Goal: Task Accomplishment & Management: Use online tool/utility

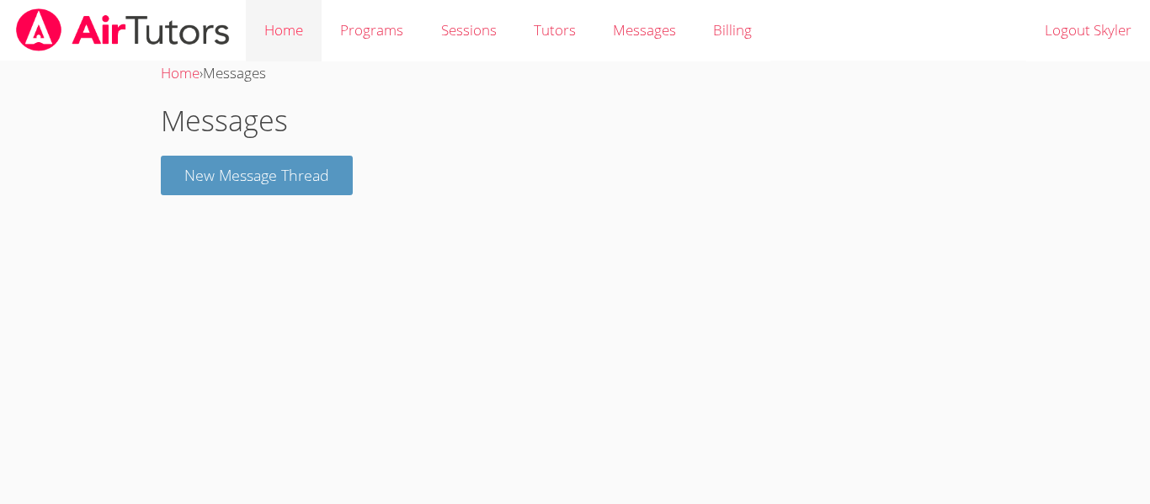
click at [295, 32] on link "Home" at bounding box center [284, 30] width 76 height 61
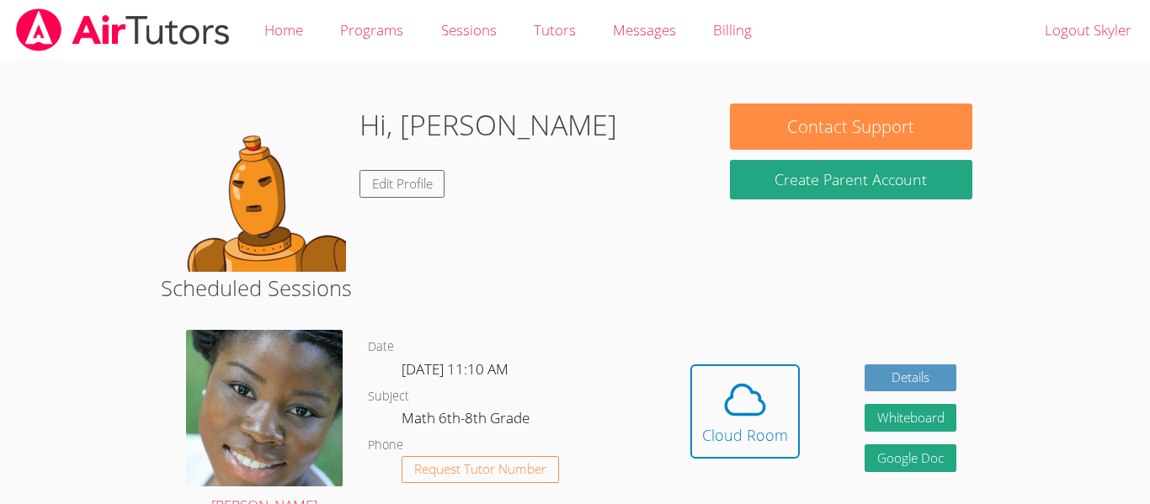
click at [295, 32] on link "Home" at bounding box center [284, 30] width 76 height 61
click at [722, 429] on div "Cloud Room" at bounding box center [745, 435] width 86 height 24
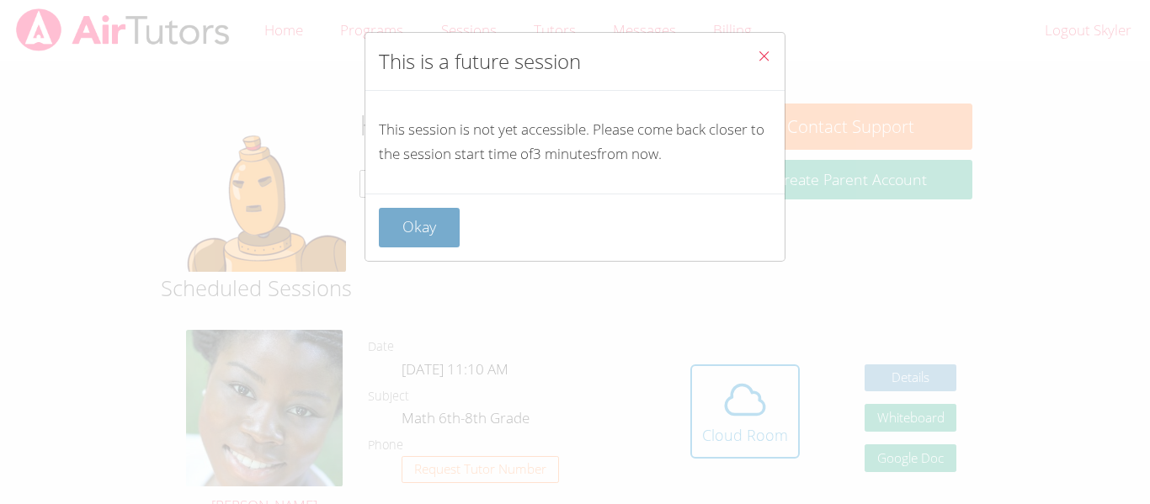
click at [428, 218] on button "Okay" at bounding box center [419, 228] width 81 height 40
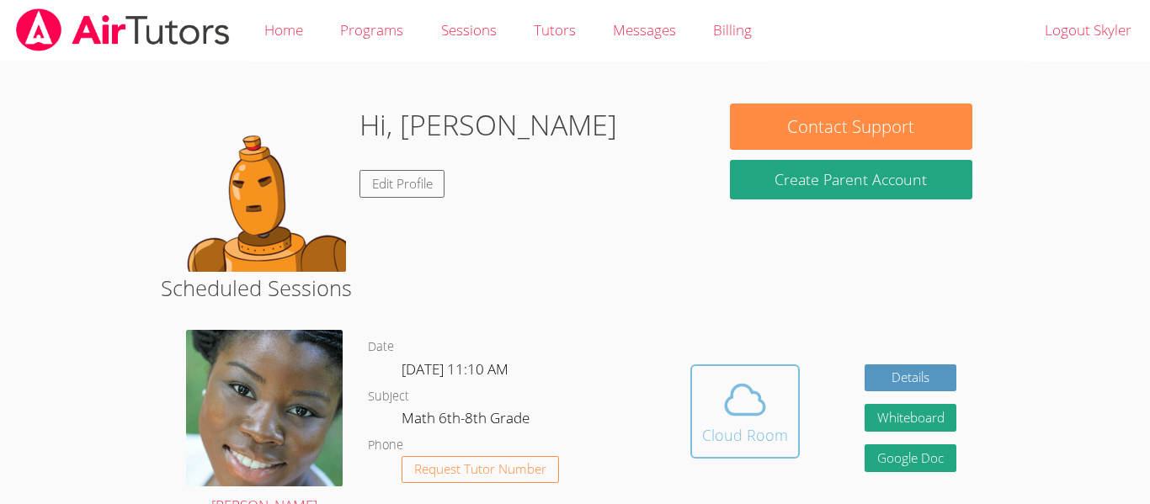
click at [748, 413] on icon at bounding box center [745, 399] width 47 height 47
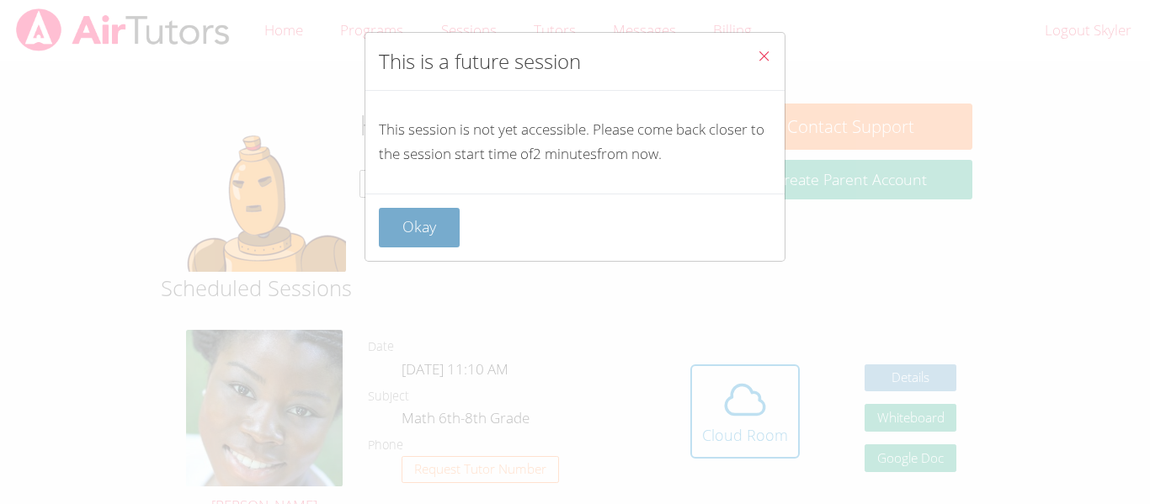
click at [418, 234] on button "Okay" at bounding box center [419, 228] width 81 height 40
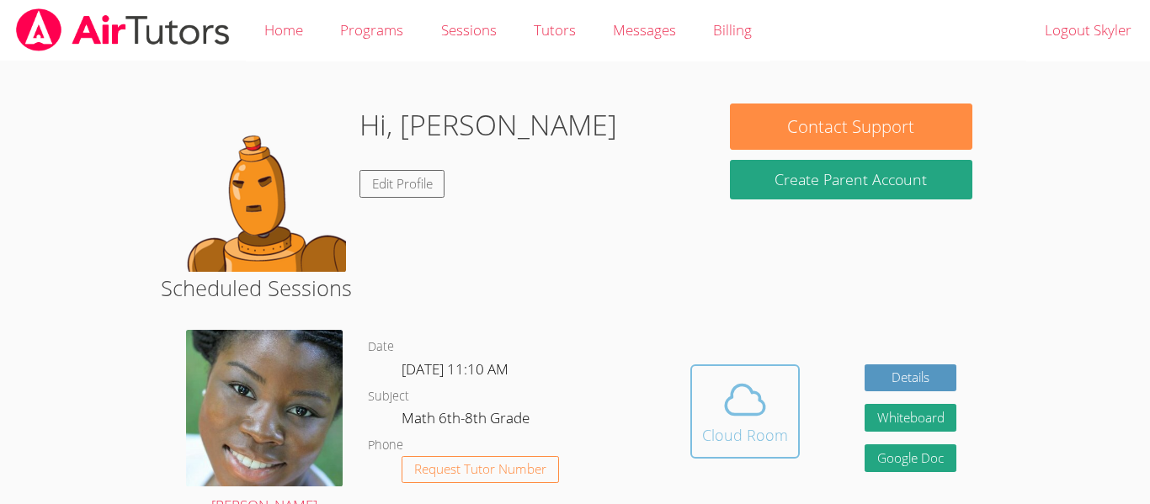
click at [752, 388] on icon at bounding box center [745, 399] width 47 height 47
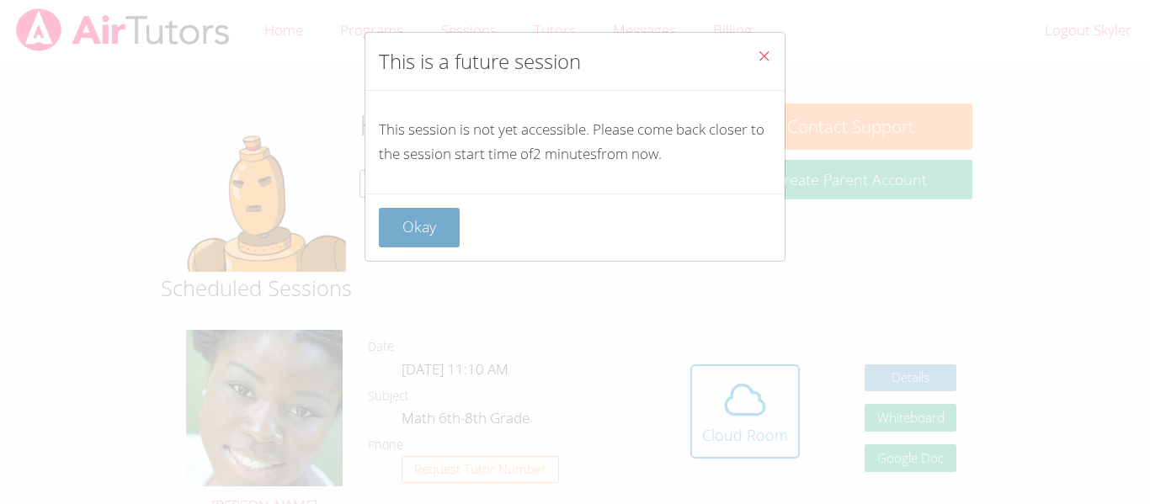
click at [411, 226] on button "Okay" at bounding box center [419, 228] width 81 height 40
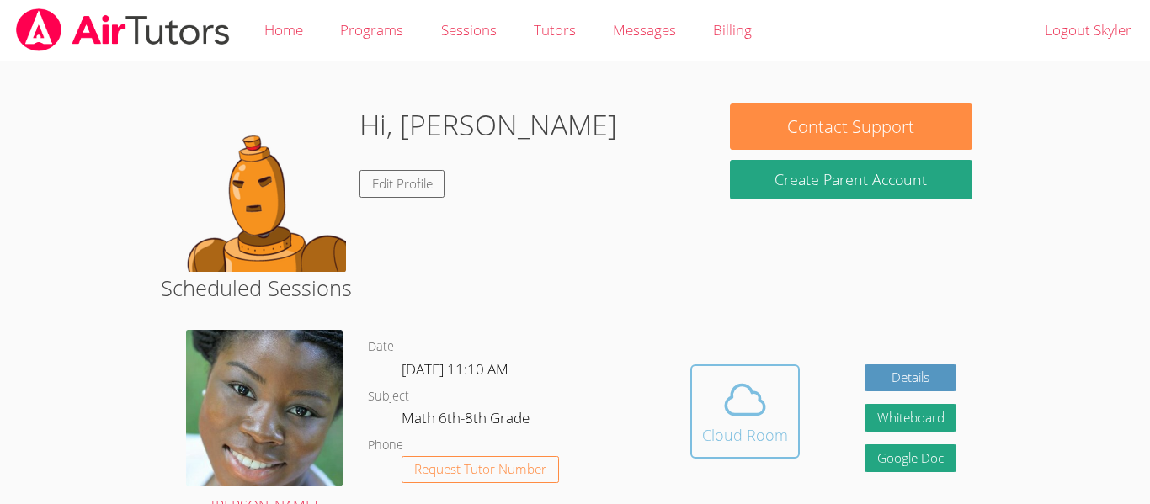
click at [700, 375] on button "Cloud Room" at bounding box center [744, 412] width 109 height 94
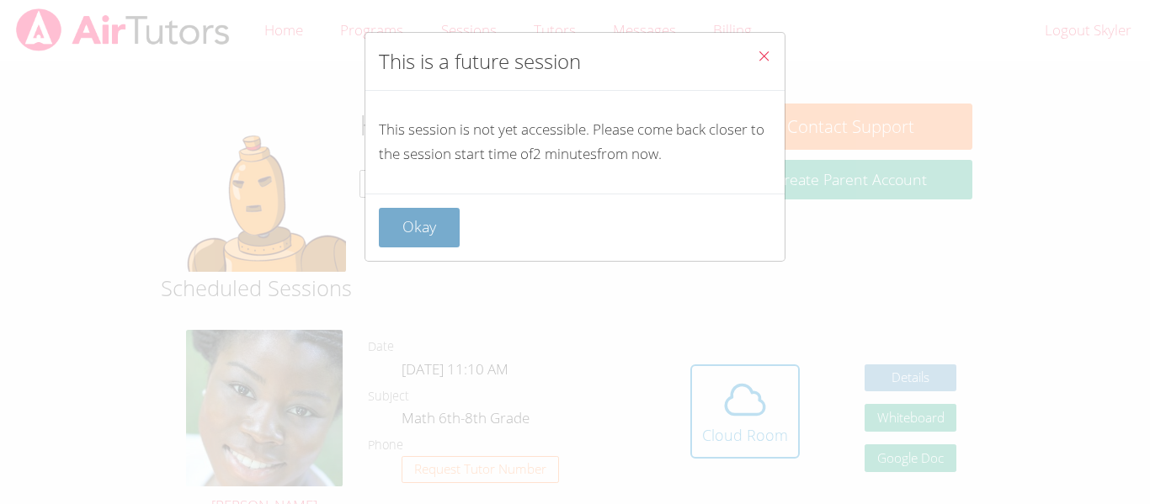
click at [412, 216] on button "Okay" at bounding box center [419, 228] width 81 height 40
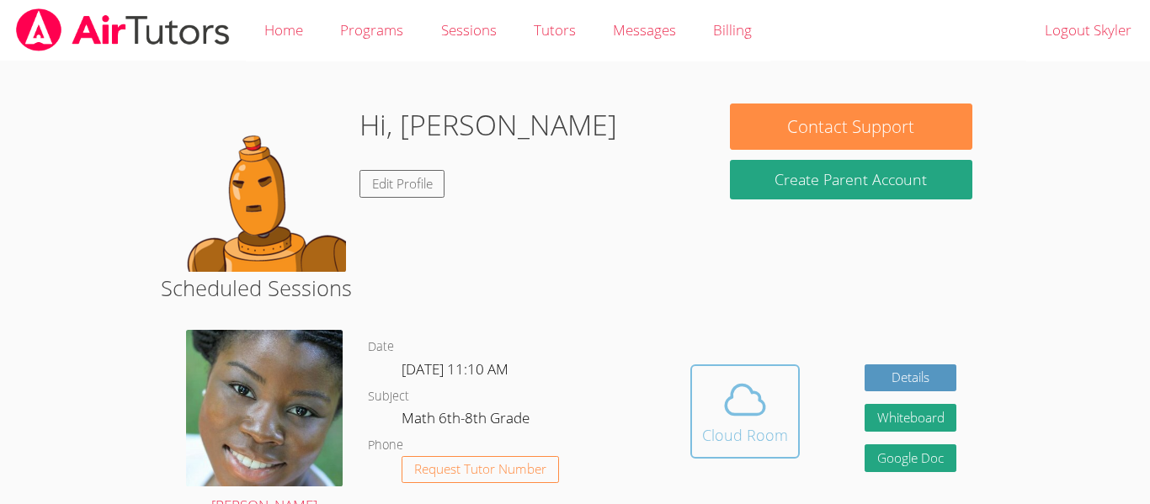
click at [722, 394] on icon at bounding box center [745, 399] width 47 height 47
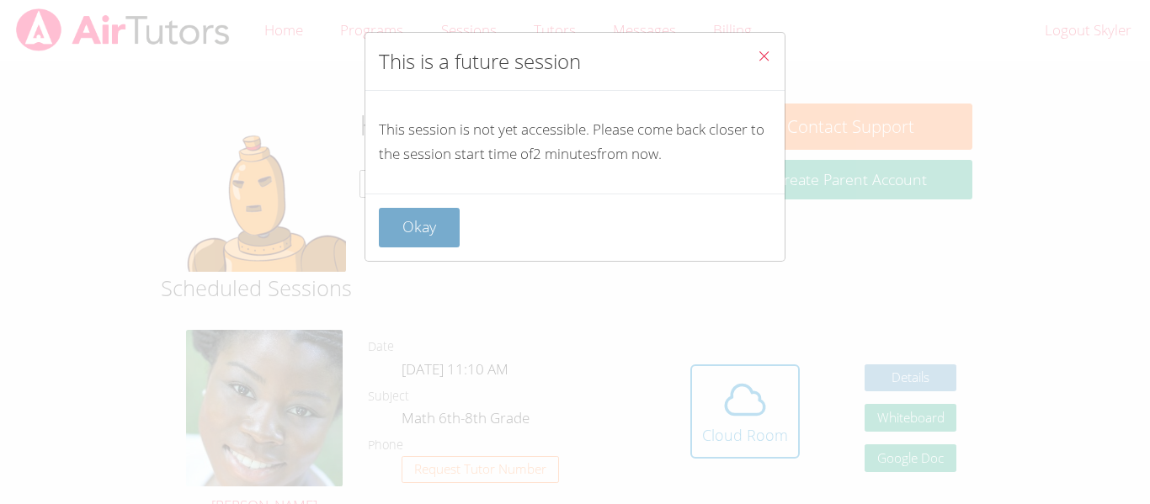
click at [405, 223] on button "Okay" at bounding box center [419, 228] width 81 height 40
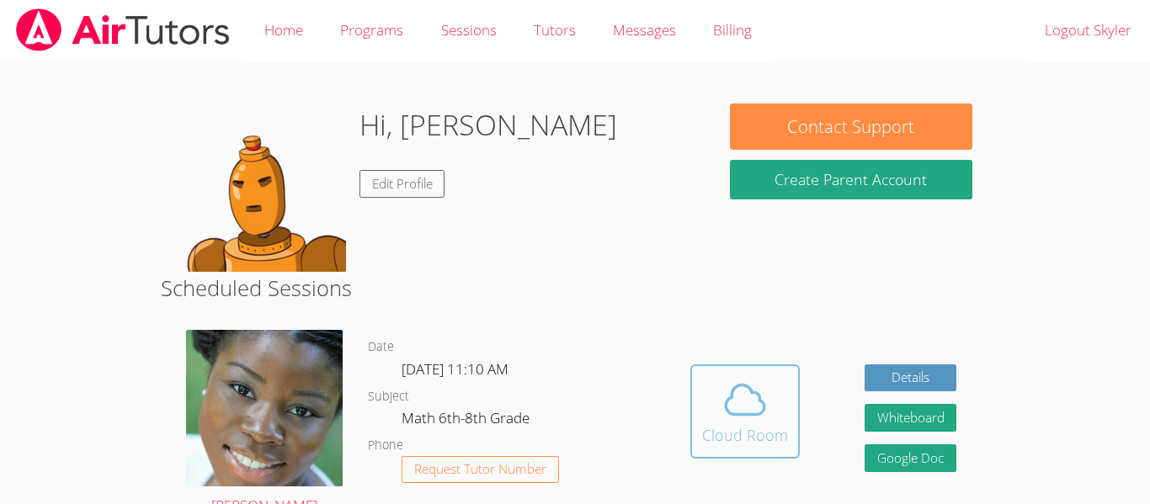
click at [743, 407] on icon at bounding box center [745, 399] width 47 height 47
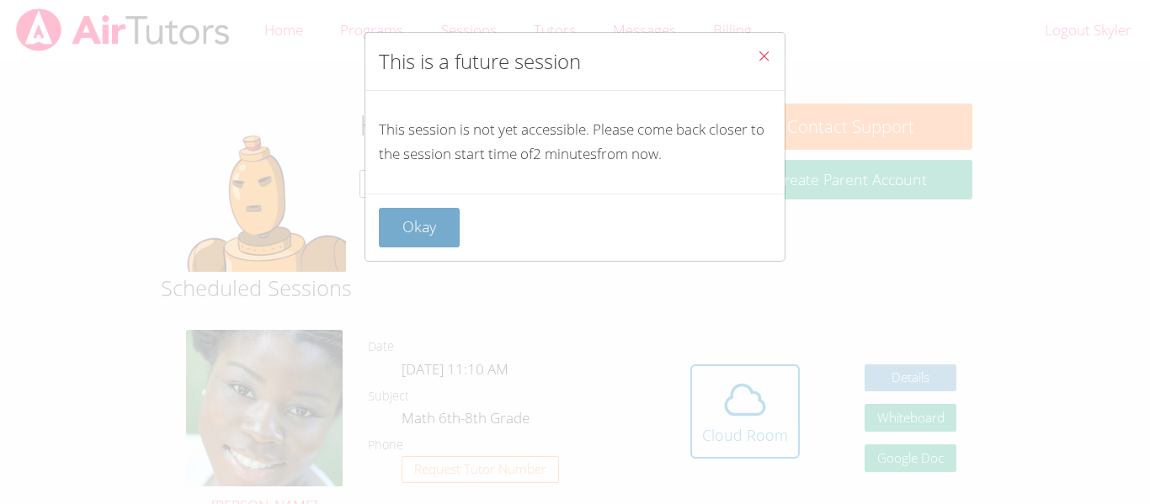
click at [429, 225] on button "Okay" at bounding box center [419, 228] width 81 height 40
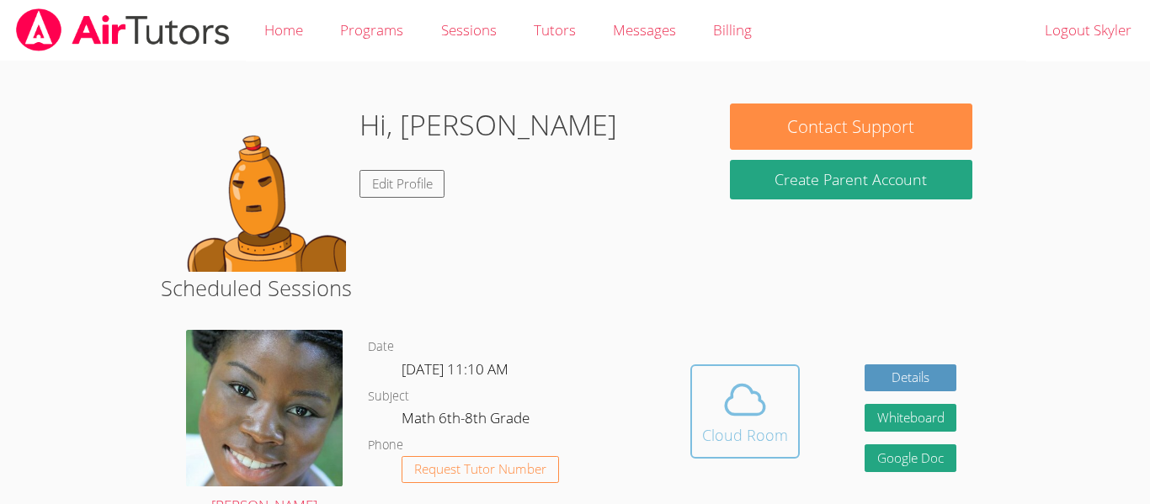
click at [709, 390] on span at bounding box center [745, 399] width 86 height 47
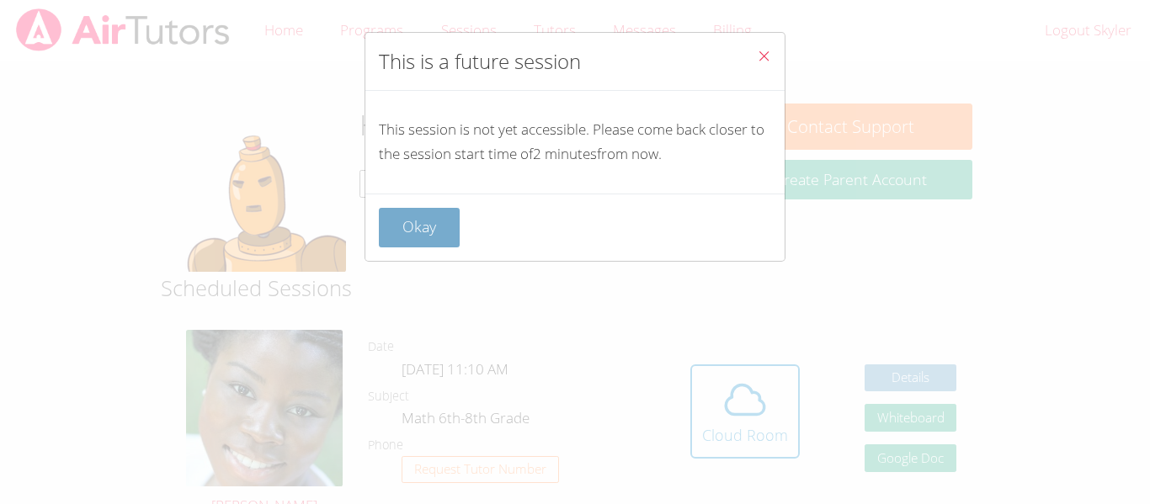
click at [397, 208] on button "Okay" at bounding box center [419, 228] width 81 height 40
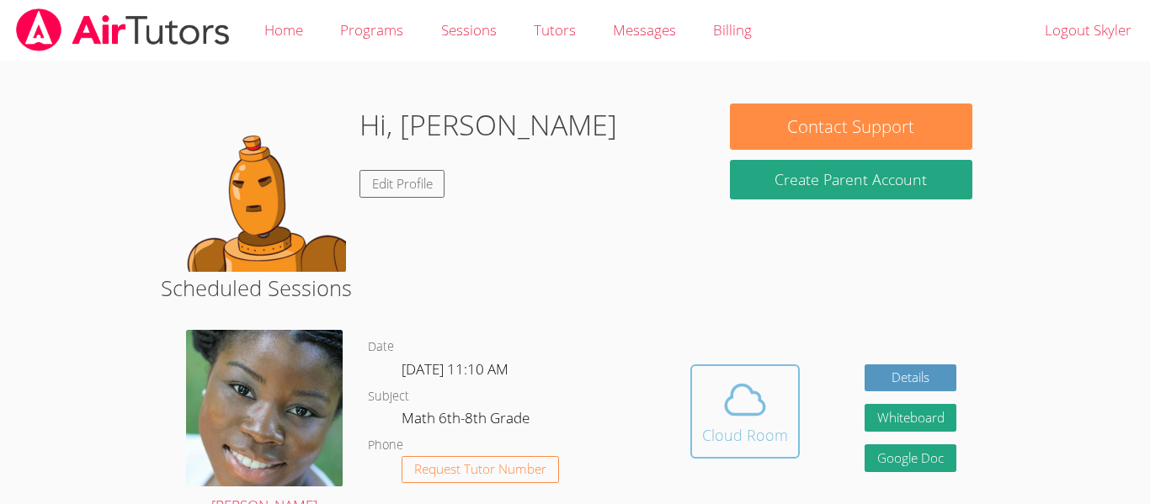
click at [703, 392] on span at bounding box center [745, 399] width 86 height 47
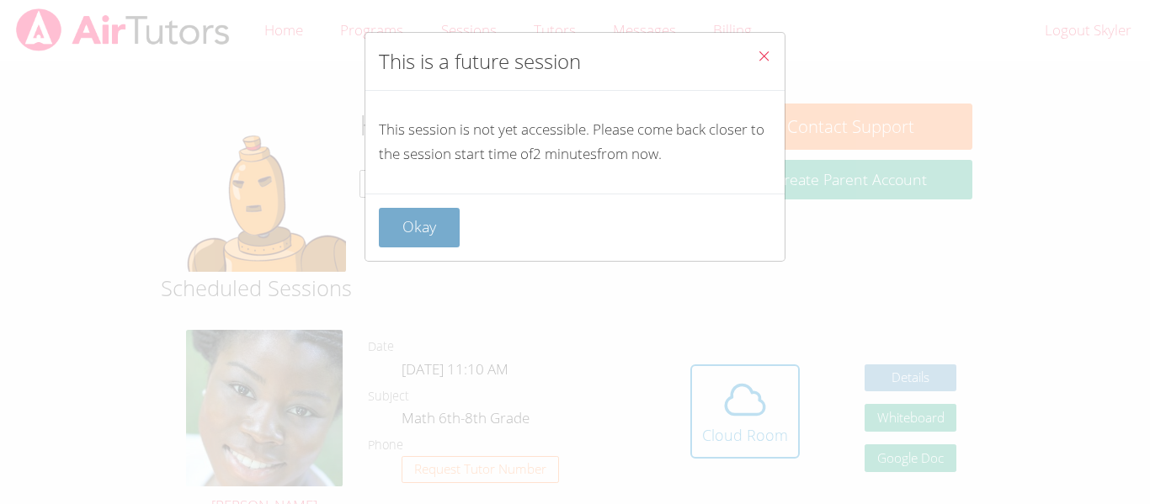
click at [429, 221] on button "Okay" at bounding box center [419, 228] width 81 height 40
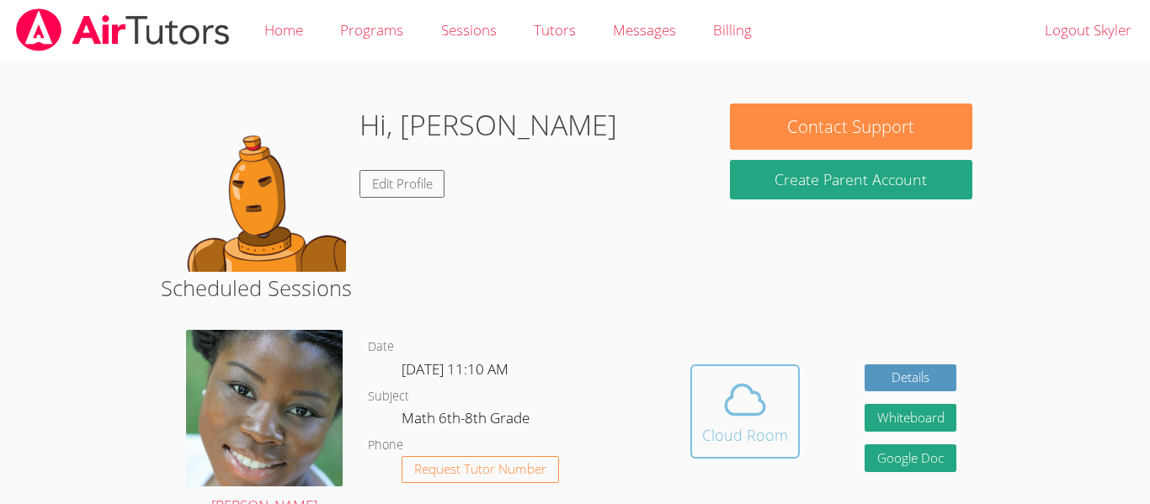
click at [699, 422] on button "Cloud Room" at bounding box center [744, 412] width 109 height 94
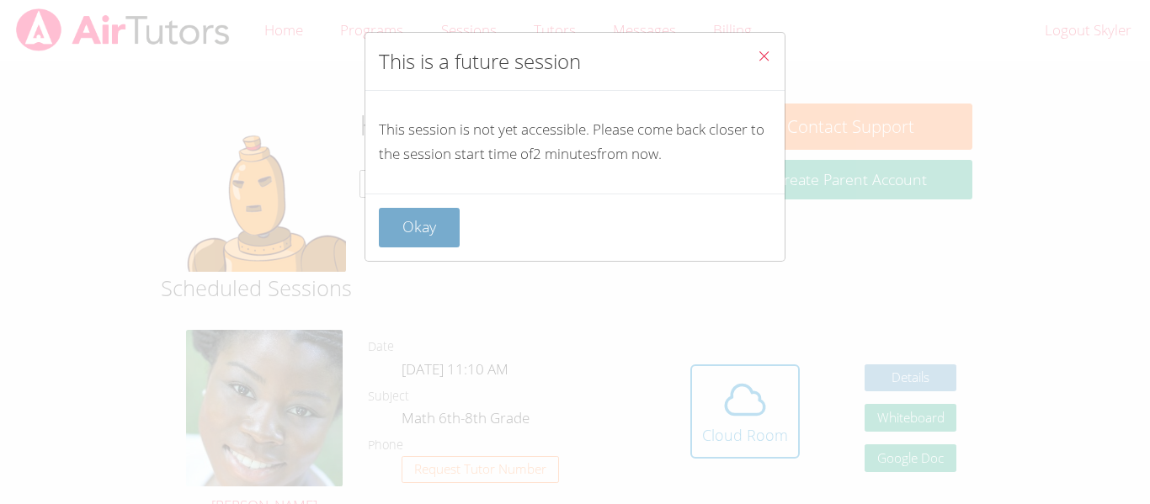
click at [429, 223] on button "Okay" at bounding box center [419, 228] width 81 height 40
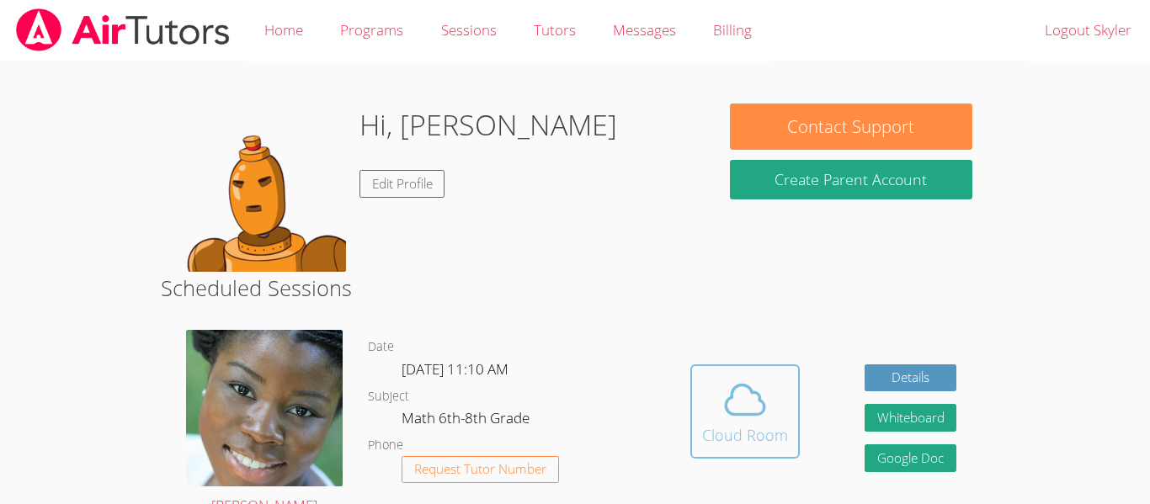
click at [736, 402] on icon at bounding box center [745, 399] width 47 height 47
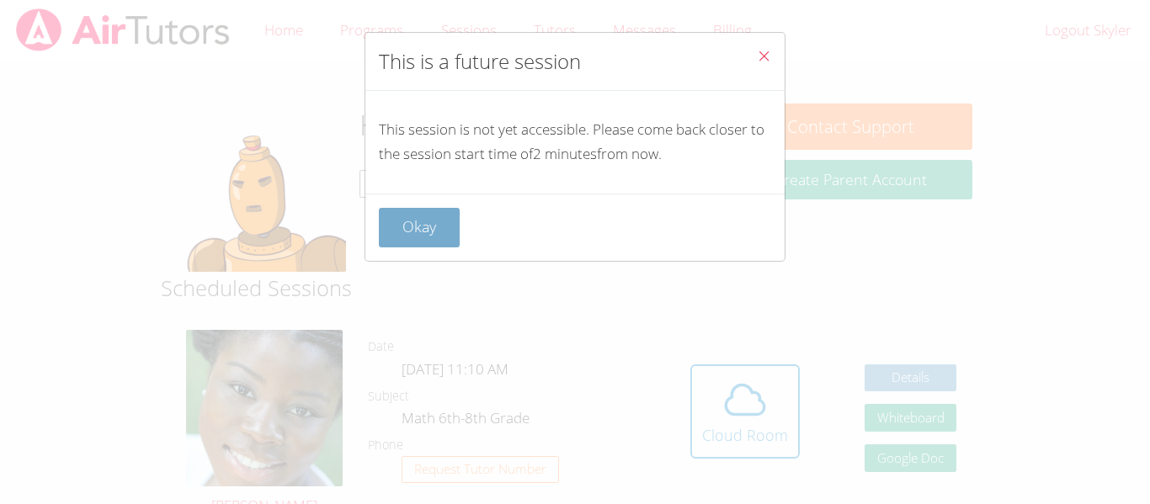
click at [439, 241] on button "Okay" at bounding box center [419, 228] width 81 height 40
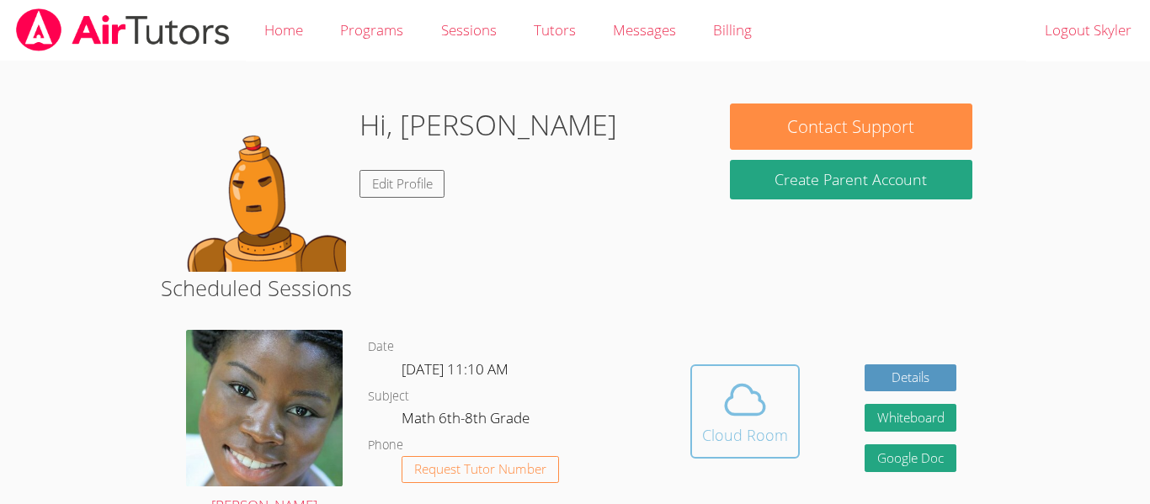
click at [724, 387] on icon at bounding box center [745, 399] width 47 height 47
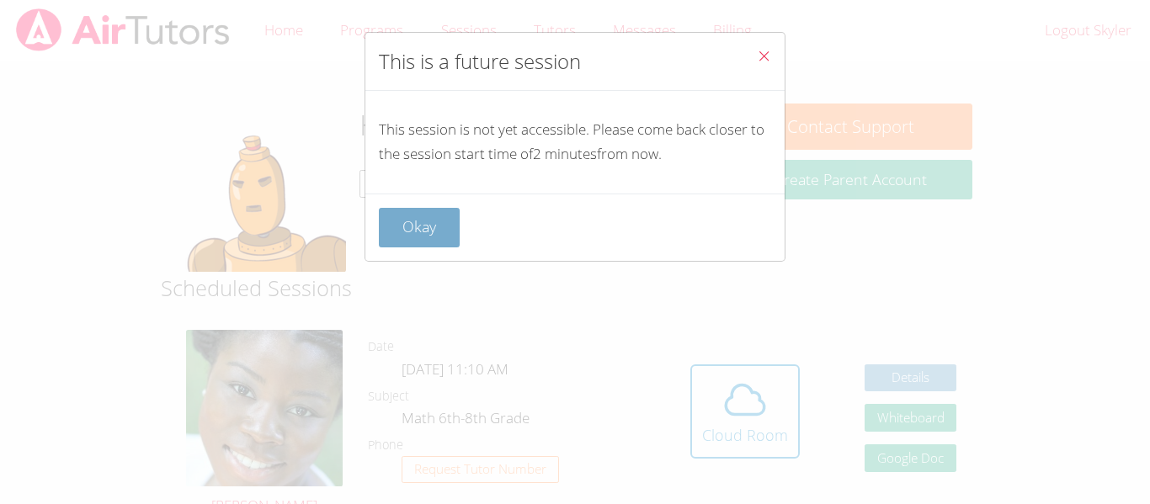
click at [428, 222] on button "Okay" at bounding box center [419, 228] width 81 height 40
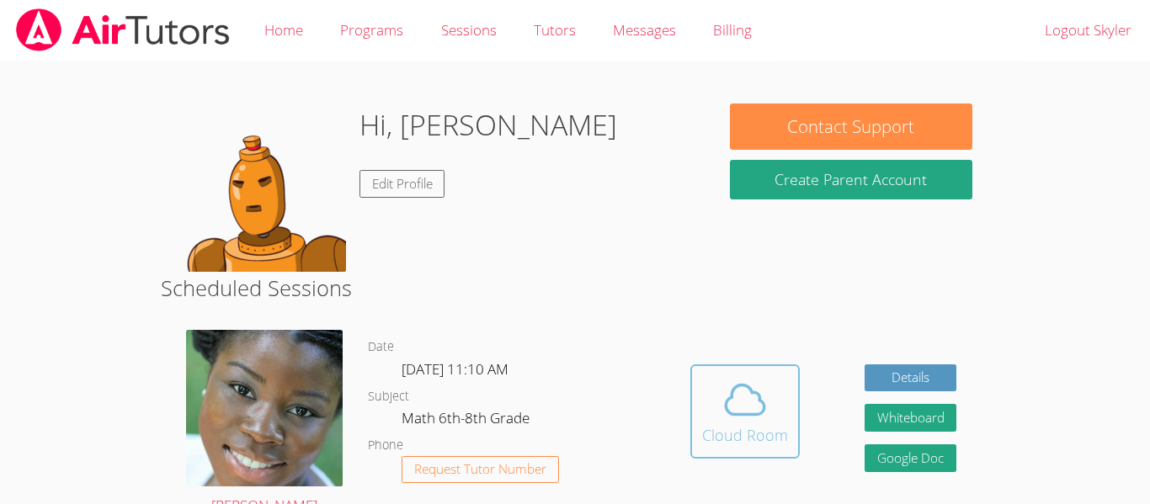
click at [695, 397] on button "Cloud Room" at bounding box center [744, 412] width 109 height 94
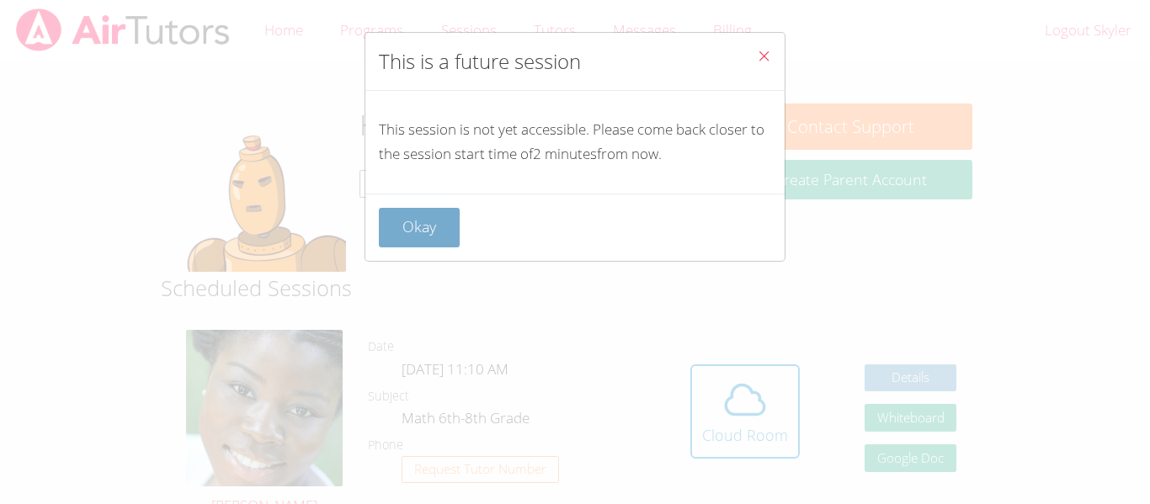
click at [449, 235] on button "Okay" at bounding box center [419, 228] width 81 height 40
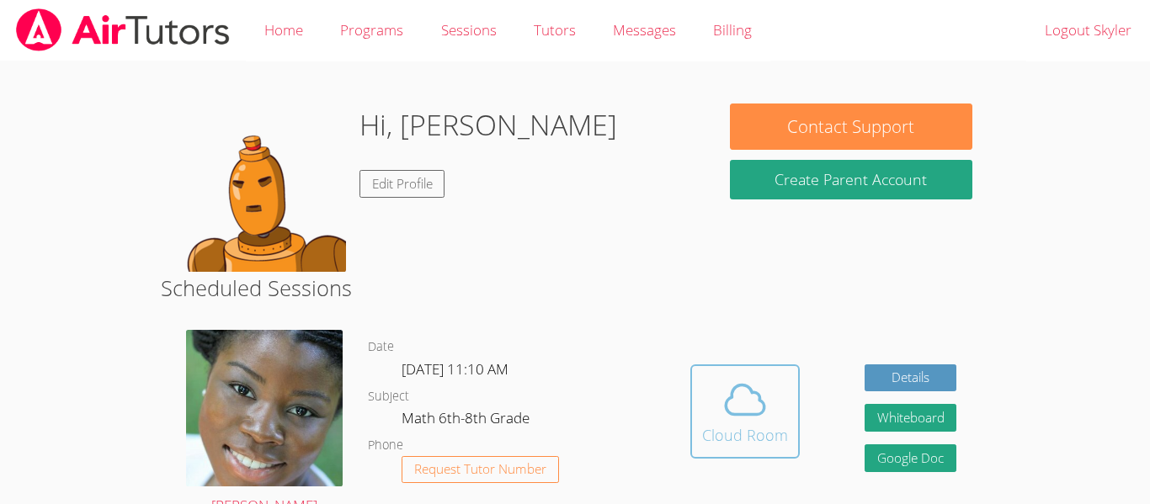
click at [696, 398] on button "Cloud Room" at bounding box center [744, 412] width 109 height 94
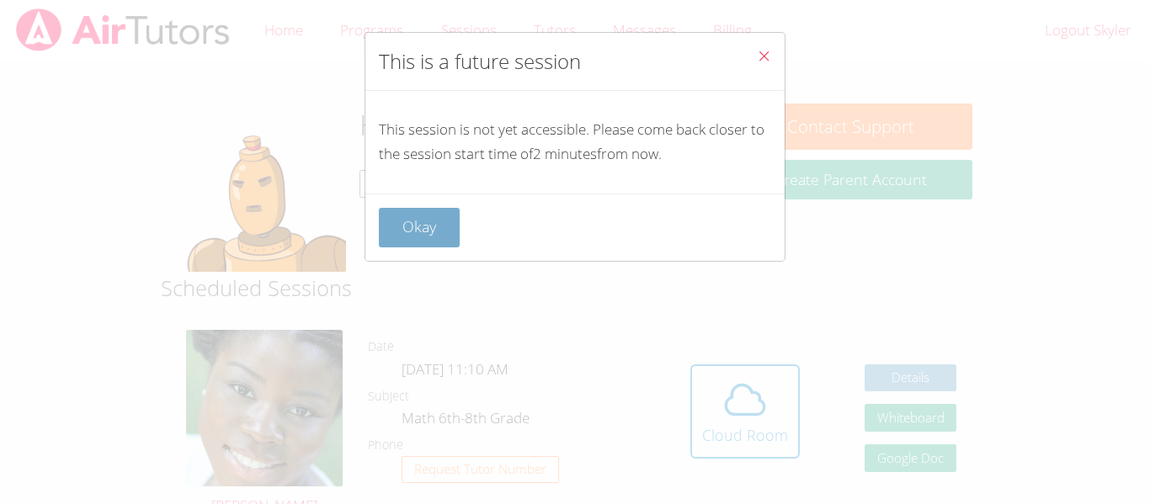
click at [418, 222] on button "Okay" at bounding box center [419, 228] width 81 height 40
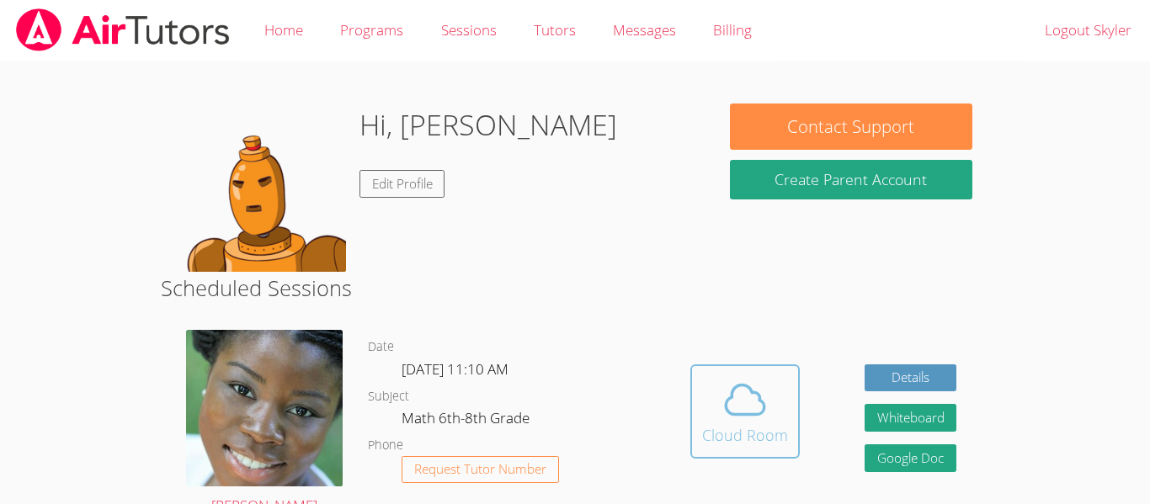
click at [732, 418] on icon at bounding box center [745, 399] width 47 height 47
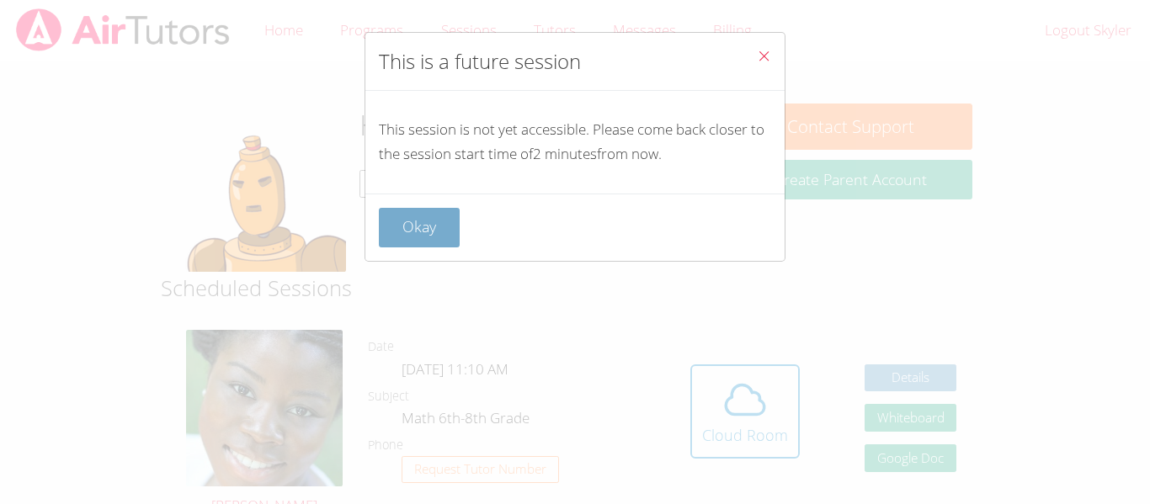
click at [441, 234] on button "Okay" at bounding box center [419, 228] width 81 height 40
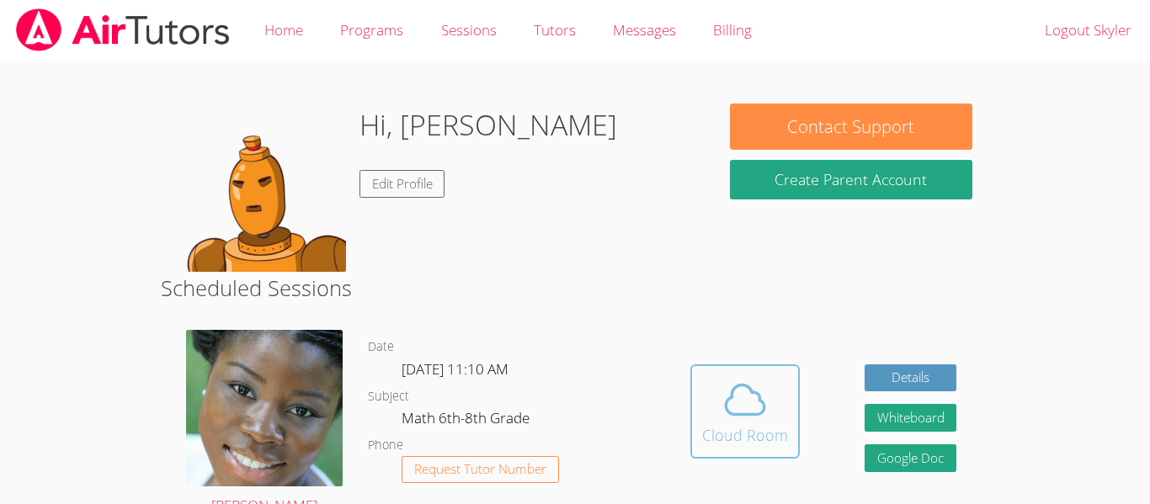
click at [699, 379] on button "Cloud Room" at bounding box center [744, 412] width 109 height 94
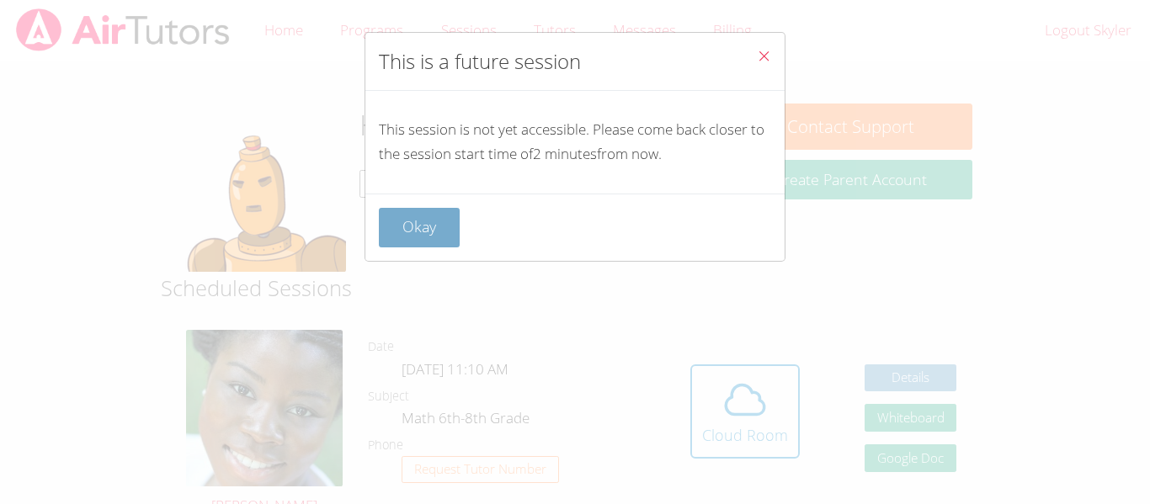
click at [411, 236] on button "Okay" at bounding box center [419, 228] width 81 height 40
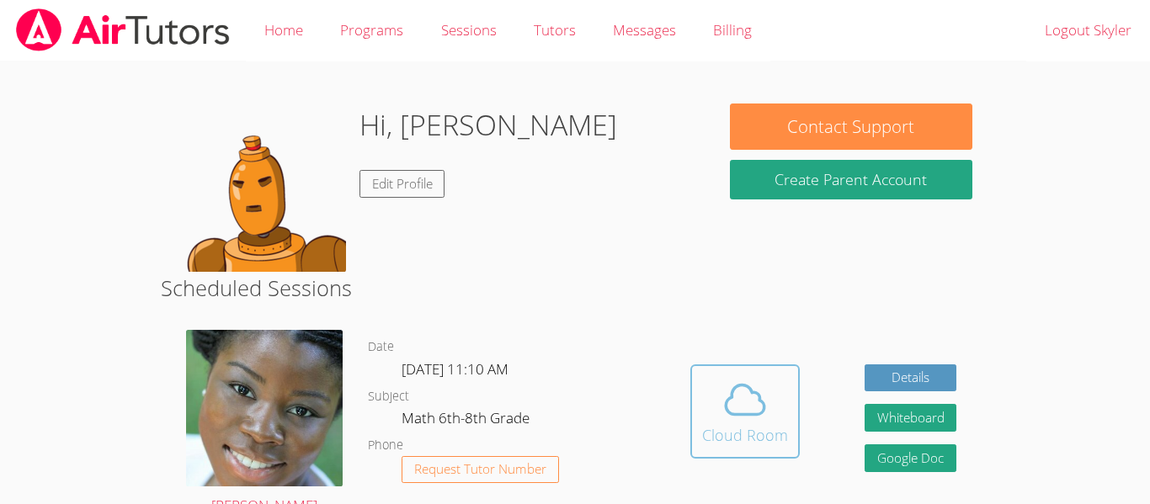
click at [699, 404] on button "Cloud Room" at bounding box center [744, 412] width 109 height 94
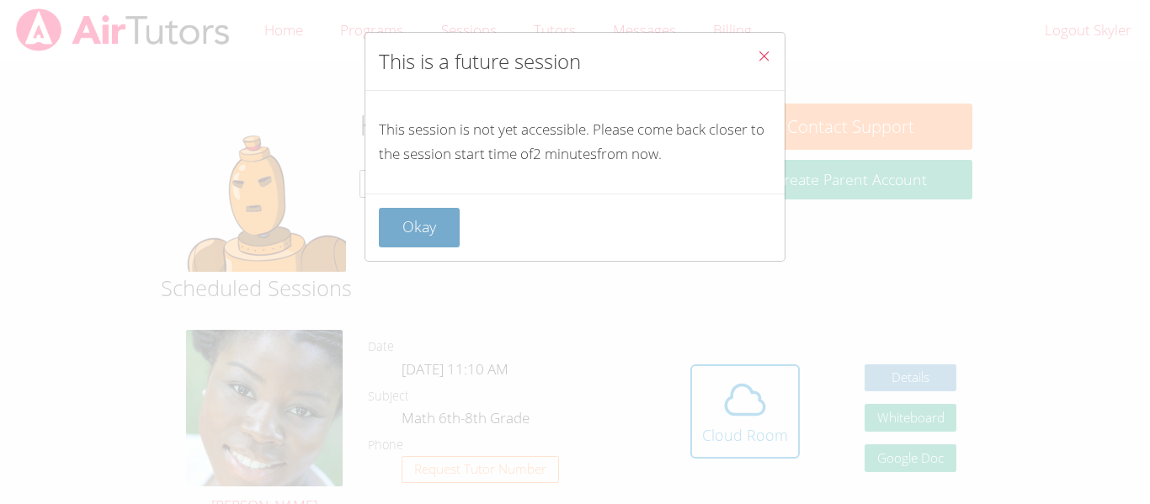
click at [401, 226] on button "Okay" at bounding box center [419, 228] width 81 height 40
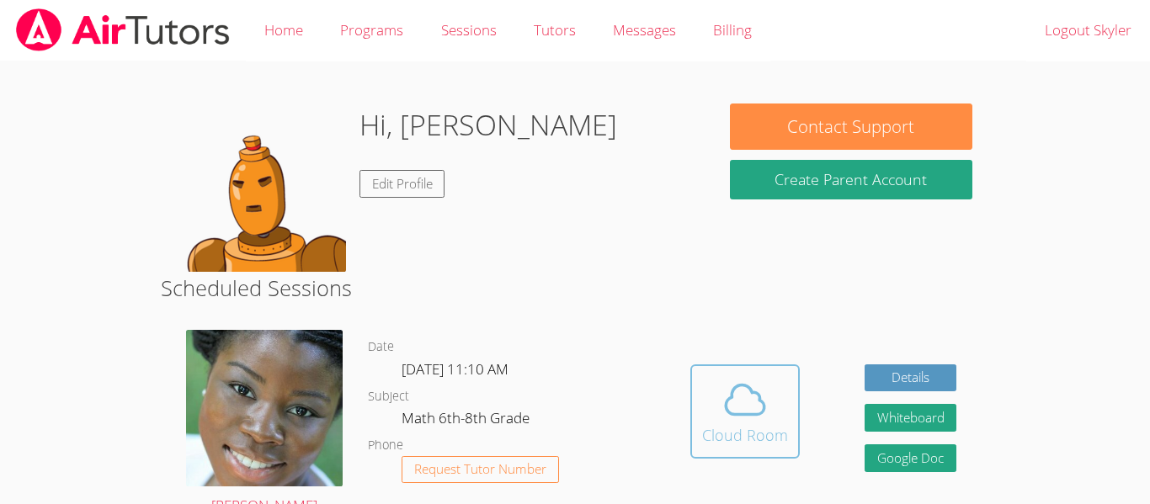
click at [709, 403] on span at bounding box center [745, 399] width 86 height 47
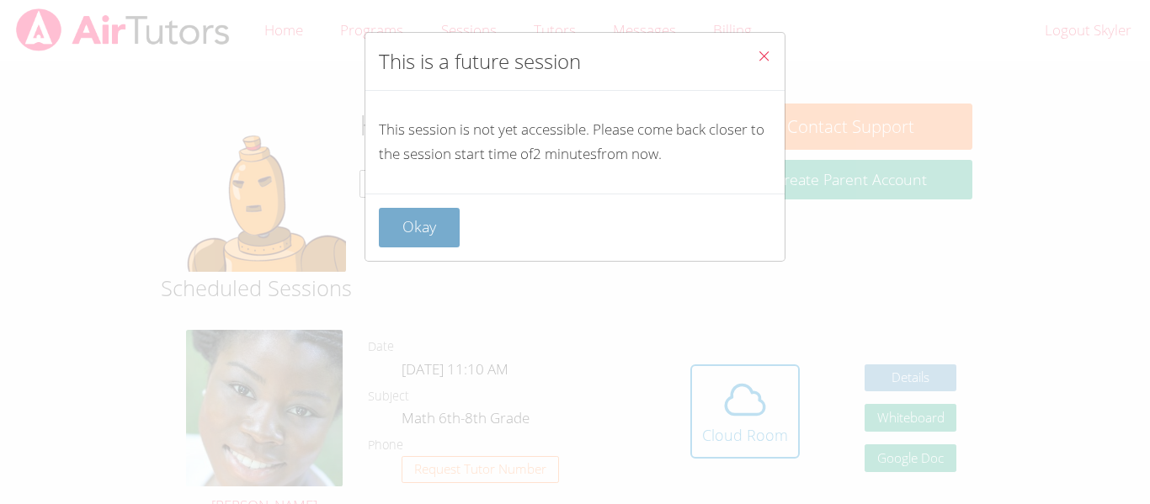
click at [407, 231] on button "Okay" at bounding box center [419, 228] width 81 height 40
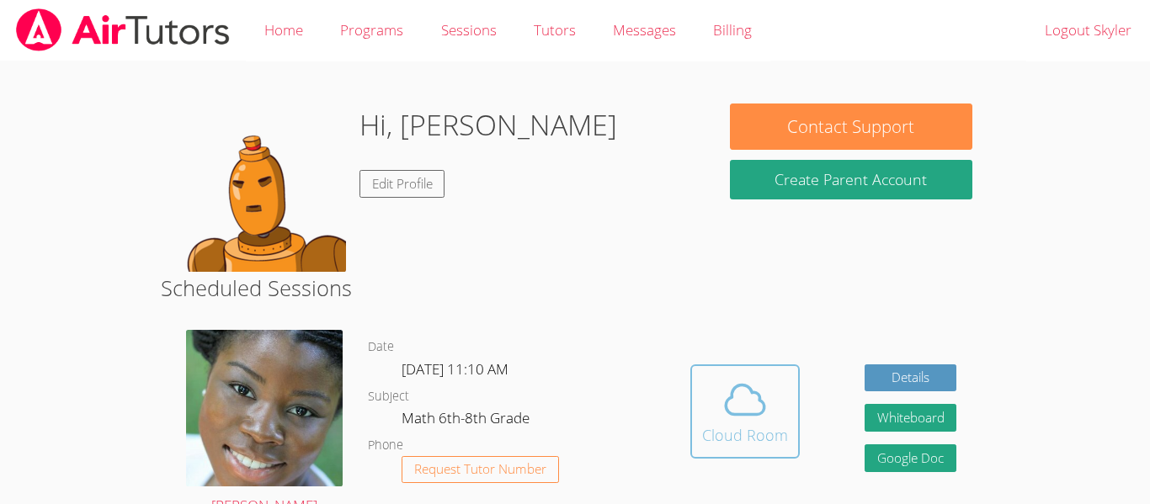
click at [722, 415] on icon at bounding box center [745, 399] width 47 height 47
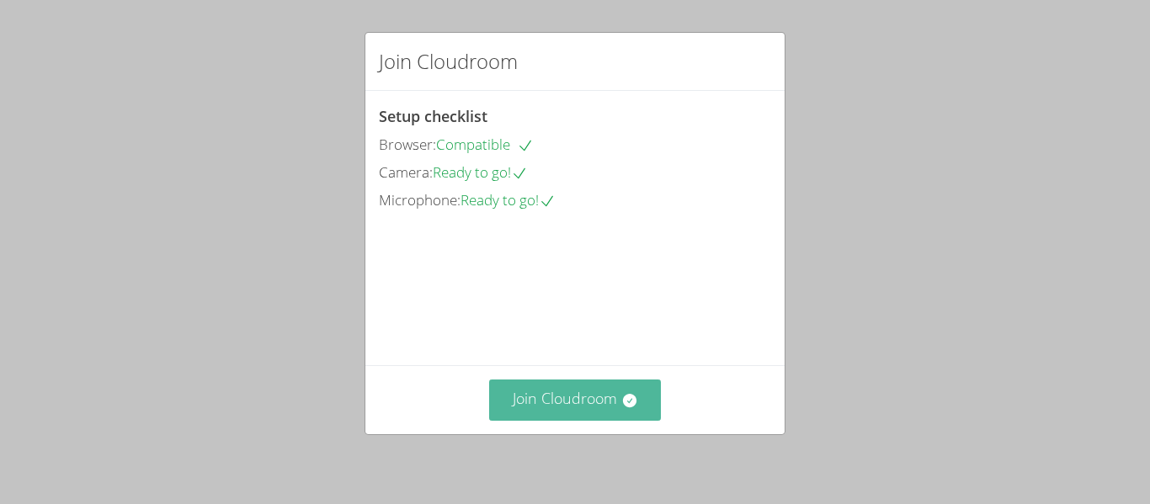
click at [577, 402] on button "Join Cloudroom" at bounding box center [575, 400] width 173 height 41
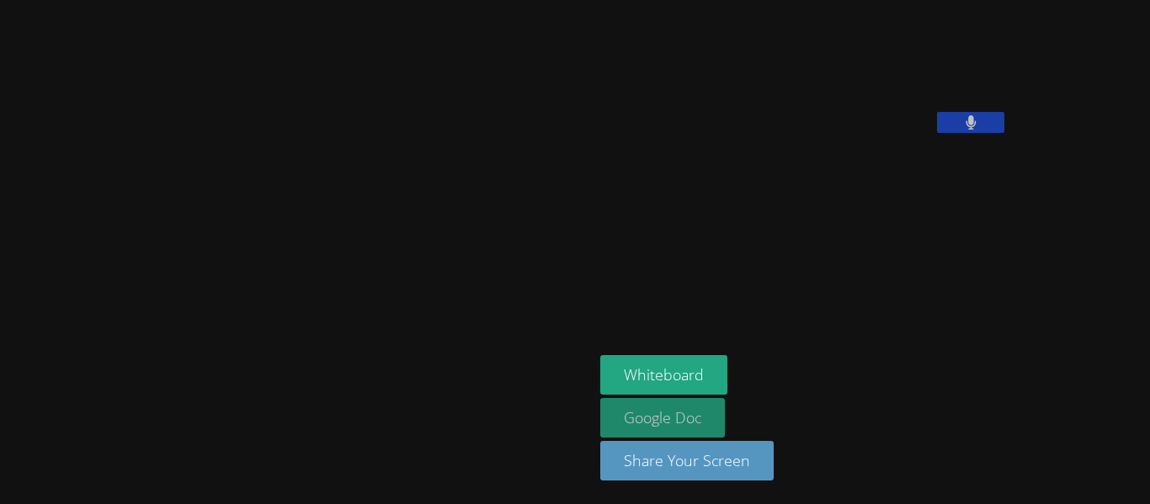
click at [600, 420] on link "Google Doc" at bounding box center [662, 418] width 125 height 40
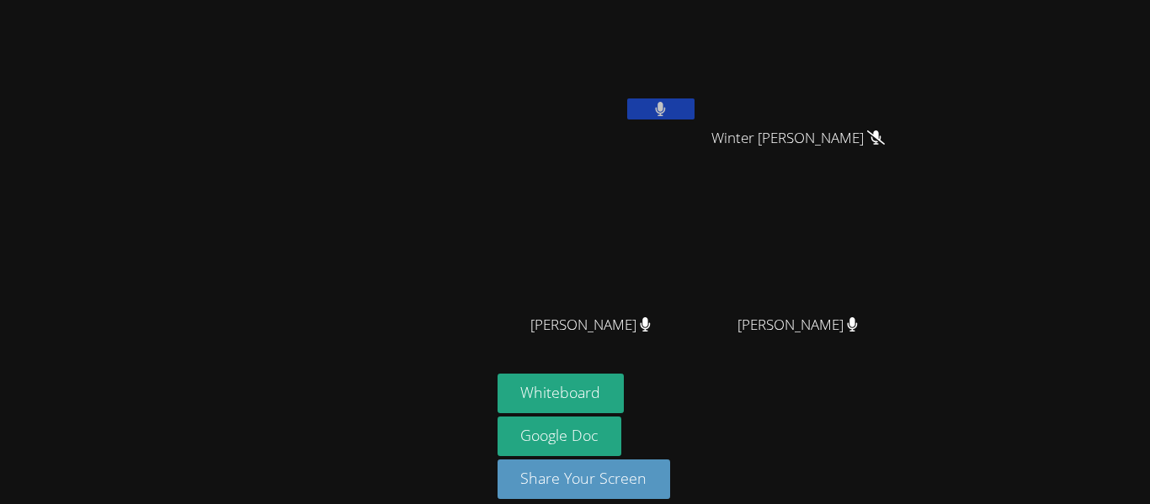
click at [655, 113] on icon at bounding box center [660, 109] width 11 height 14
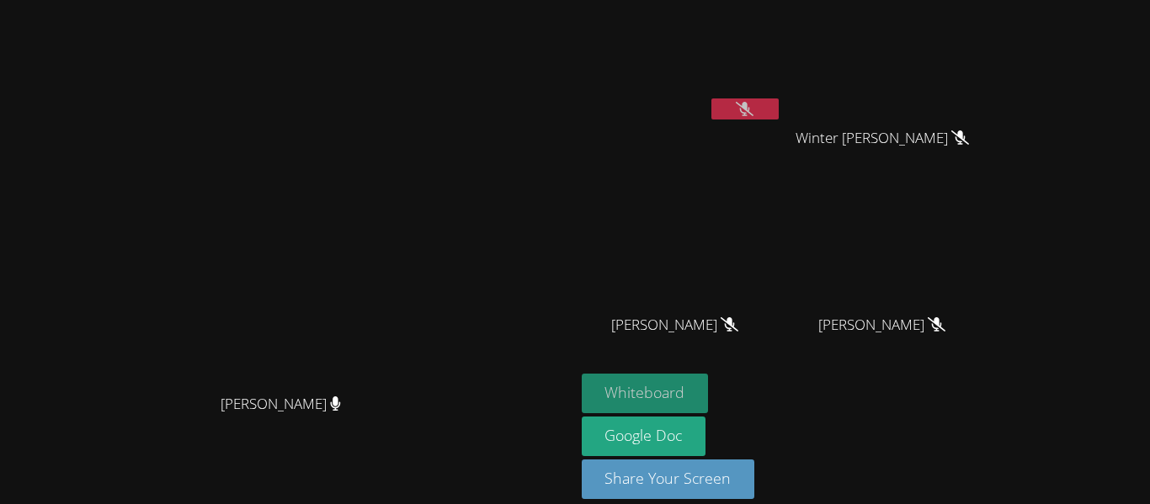
click at [709, 405] on button "Whiteboard" at bounding box center [645, 394] width 127 height 40
click at [779, 104] on button at bounding box center [744, 109] width 67 height 21
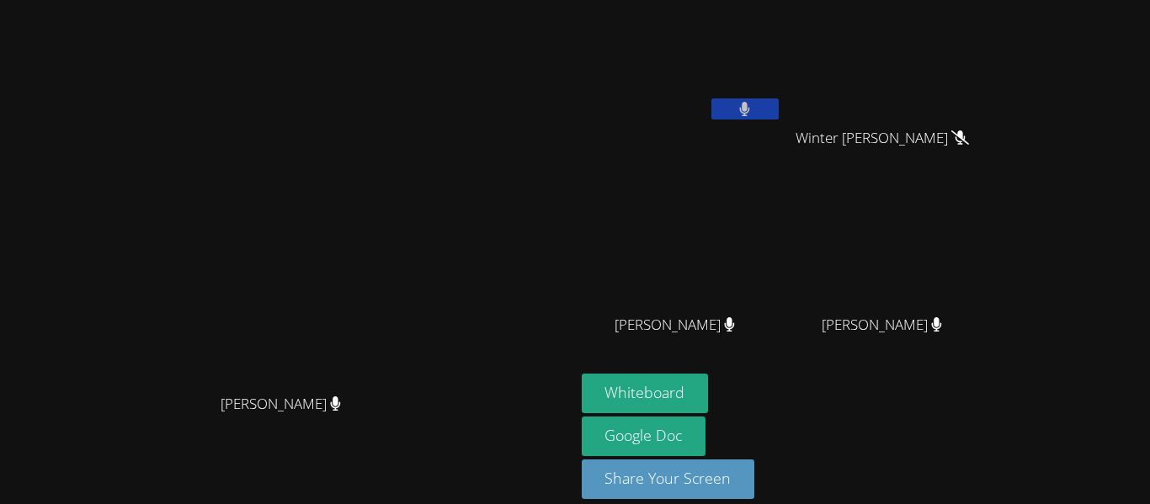
click at [779, 104] on button at bounding box center [744, 109] width 67 height 21
click at [779, 116] on button at bounding box center [744, 109] width 67 height 21
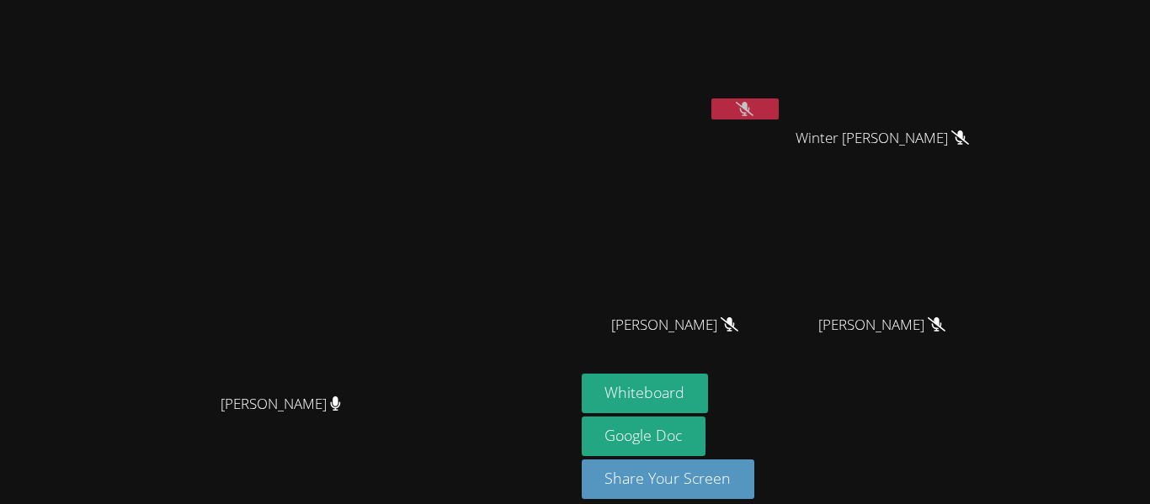
click at [779, 111] on button at bounding box center [744, 109] width 67 height 21
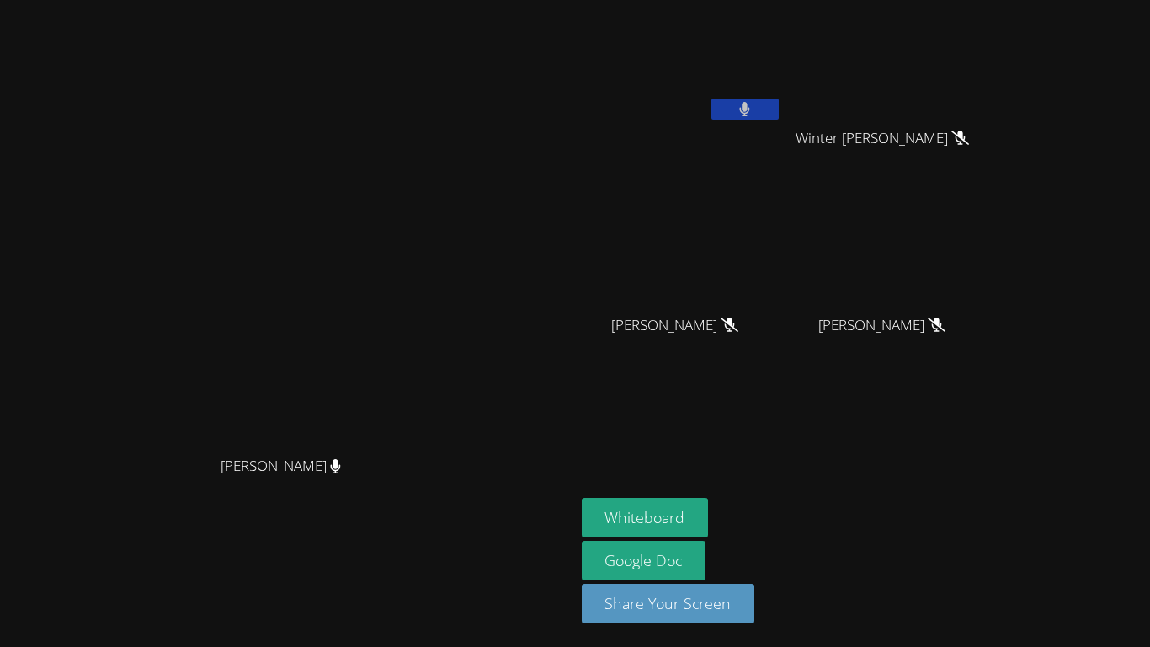
click at [779, 104] on button at bounding box center [744, 109] width 67 height 21
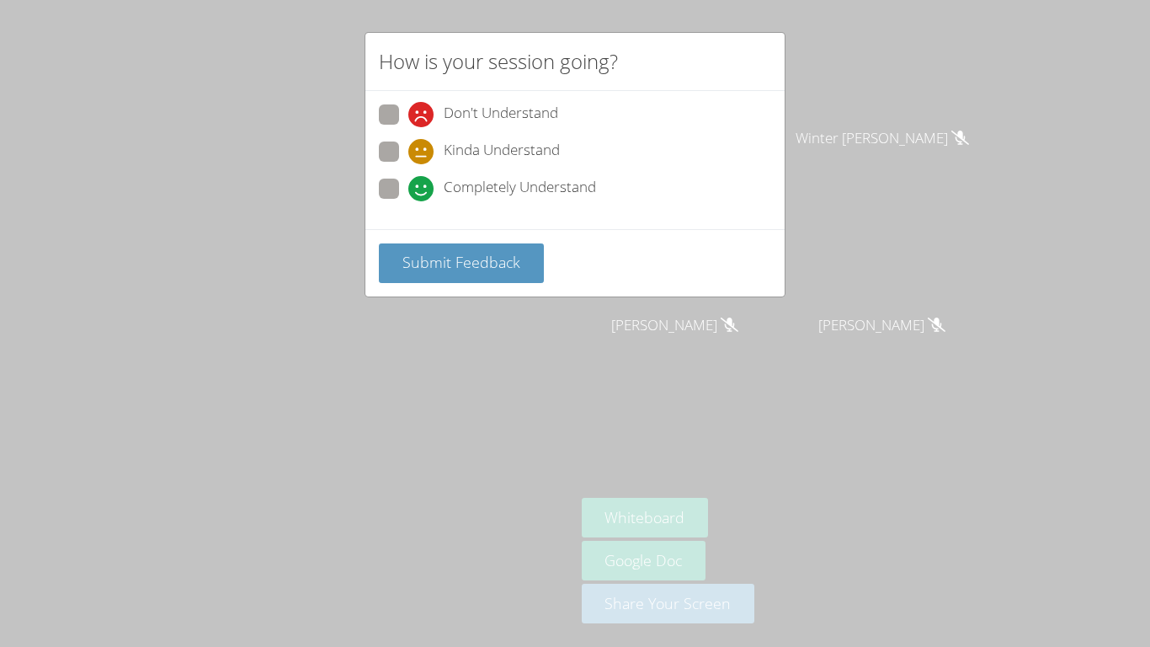
click at [512, 267] on span "Submit Feedback" at bounding box center [461, 262] width 118 height 20
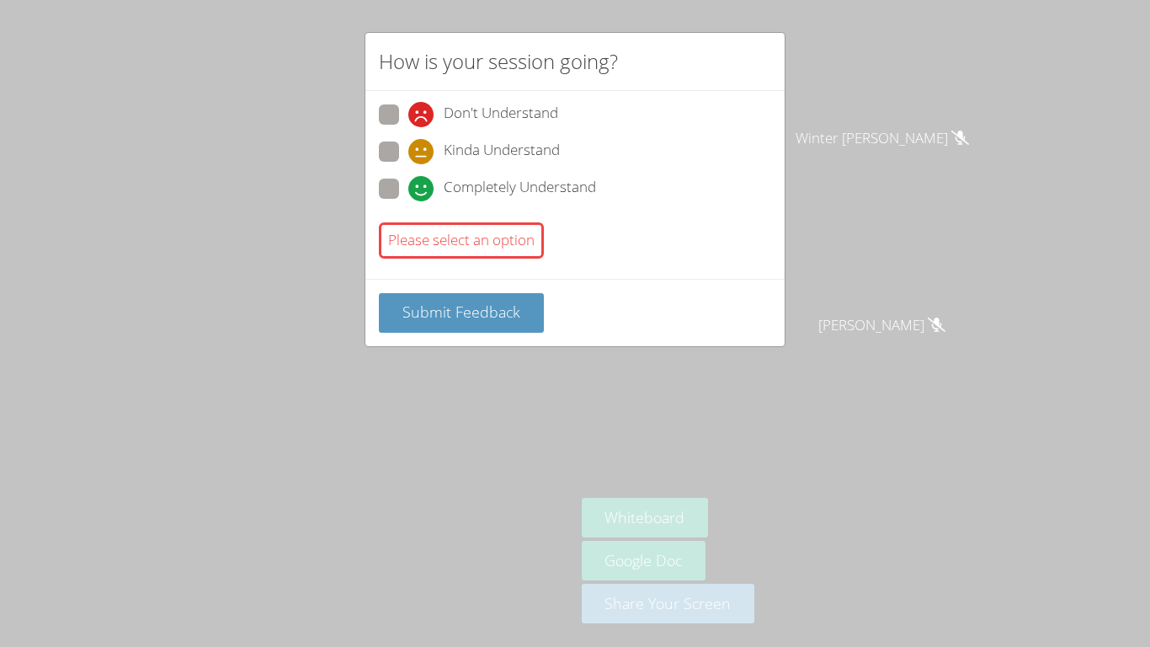
click at [408, 201] on span at bounding box center [408, 201] width 0 height 0
click at [408, 189] on input "Completely Understand" at bounding box center [415, 185] width 14 height 14
radio input "true"
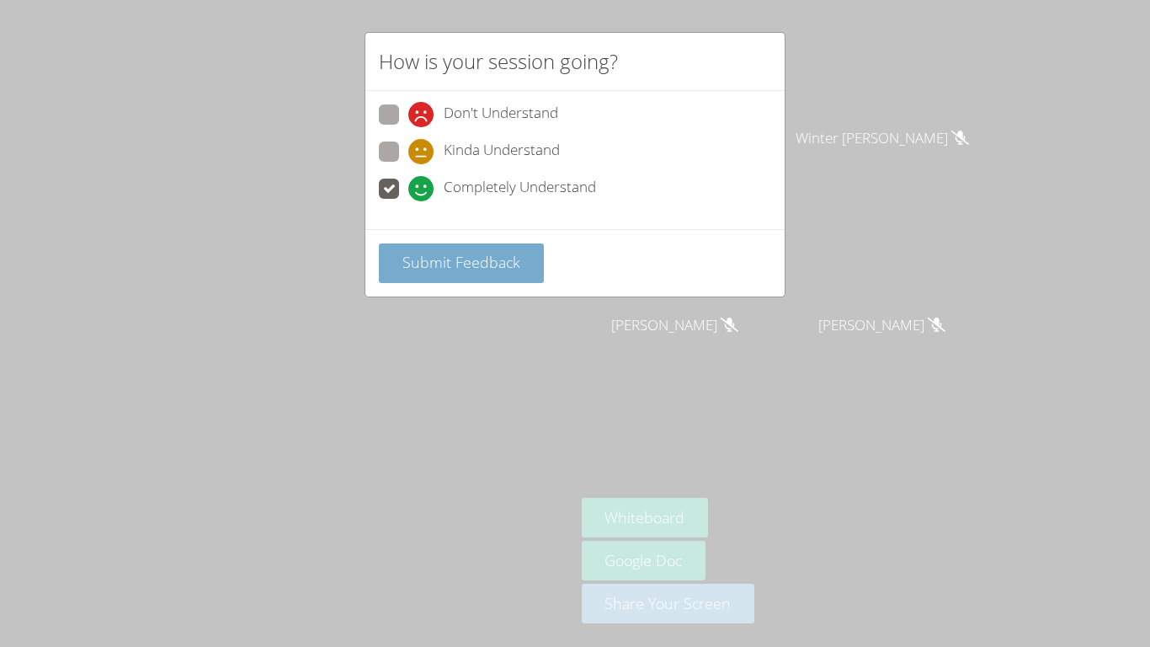
click at [450, 274] on button "Submit Feedback" at bounding box center [461, 263] width 165 height 40
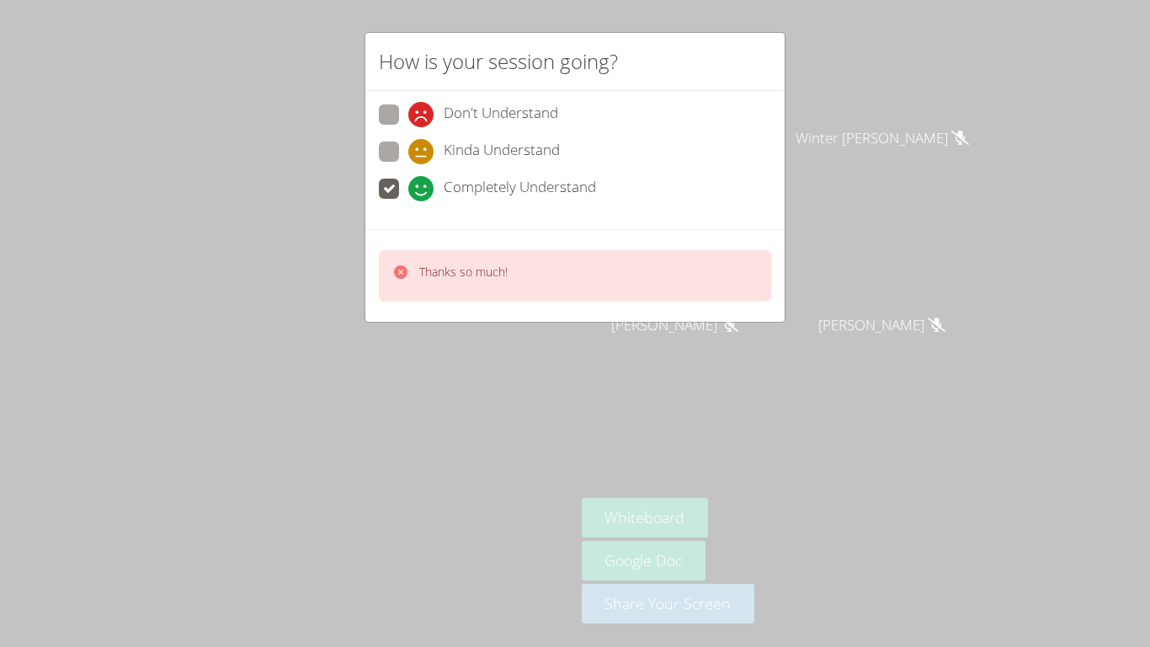
click at [519, 439] on div "How is your session going? Don't Understand Kinda Understand Completely Underst…" at bounding box center [575, 323] width 1150 height 647
click at [612, 402] on div "How is your session going? Don't Understand Kinda Understand Completely Underst…" at bounding box center [575, 323] width 1150 height 647
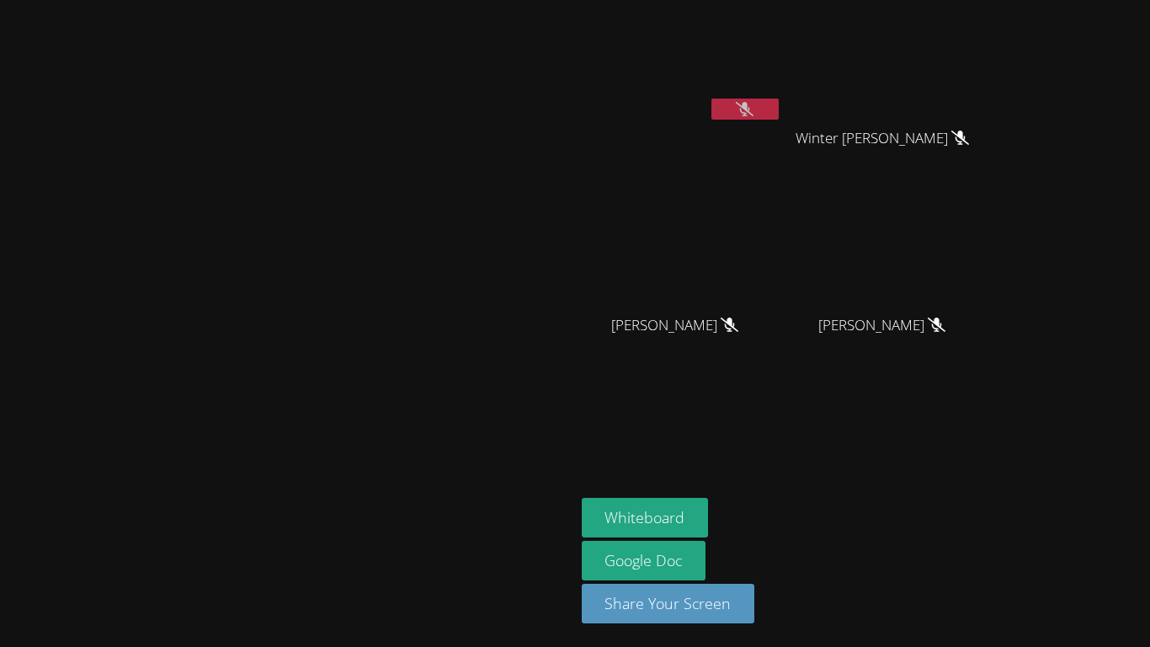
click at [779, 111] on button at bounding box center [744, 109] width 67 height 21
